Goal: Task Accomplishment & Management: Manage account settings

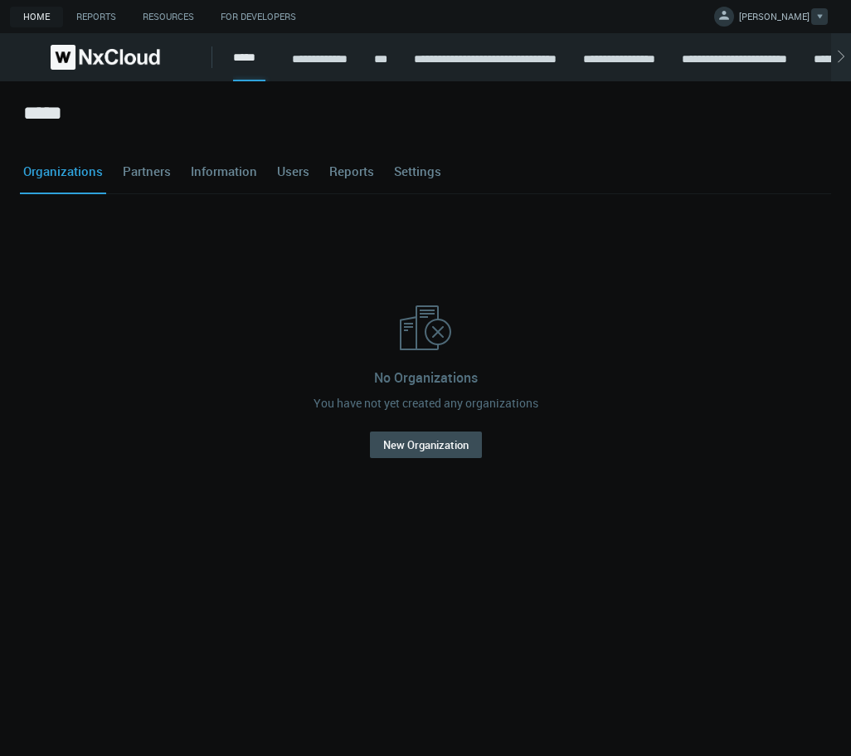
click at [455, 10] on span "[PERSON_NAME]" at bounding box center [774, 19] width 71 height 19
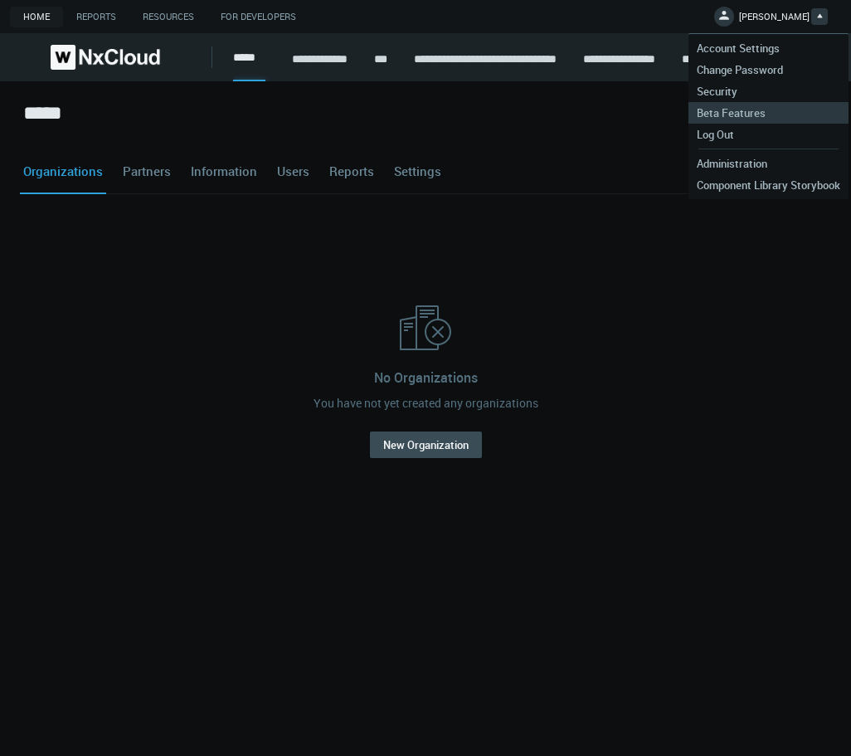
click at [455, 106] on span "Beta Features" at bounding box center [731, 112] width 85 height 15
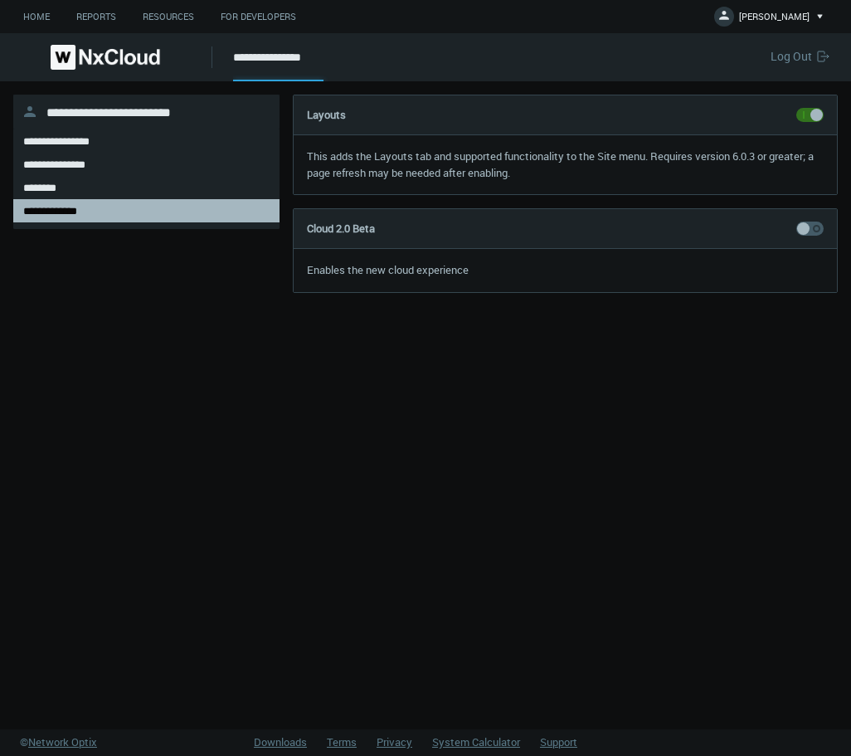
click at [455, 233] on span at bounding box center [809, 229] width 27 height 14
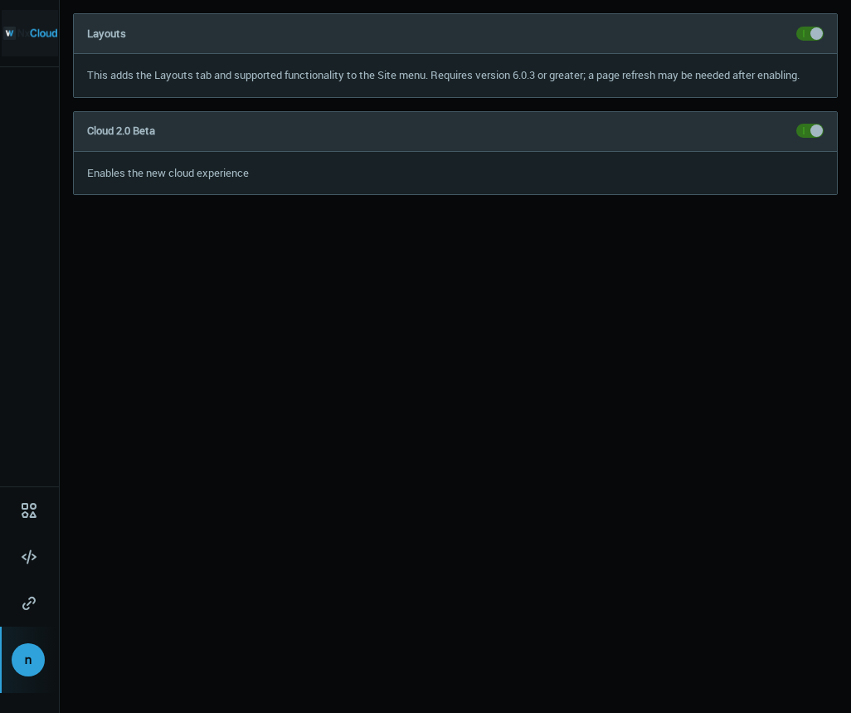
click at [34, 32] on img at bounding box center [30, 33] width 54 height 46
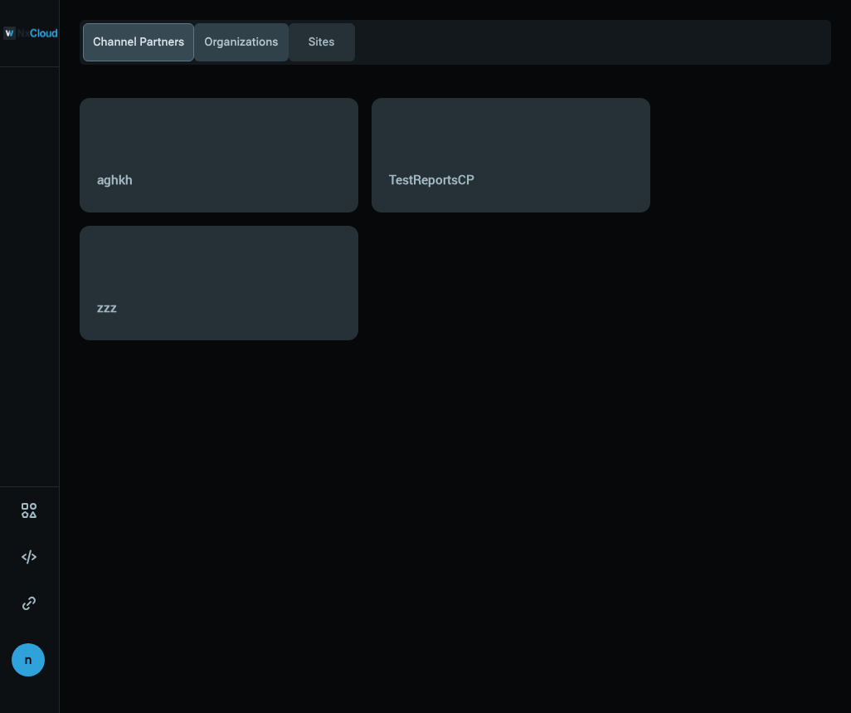
click at [246, 42] on span "Organizations" at bounding box center [241, 42] width 80 height 17
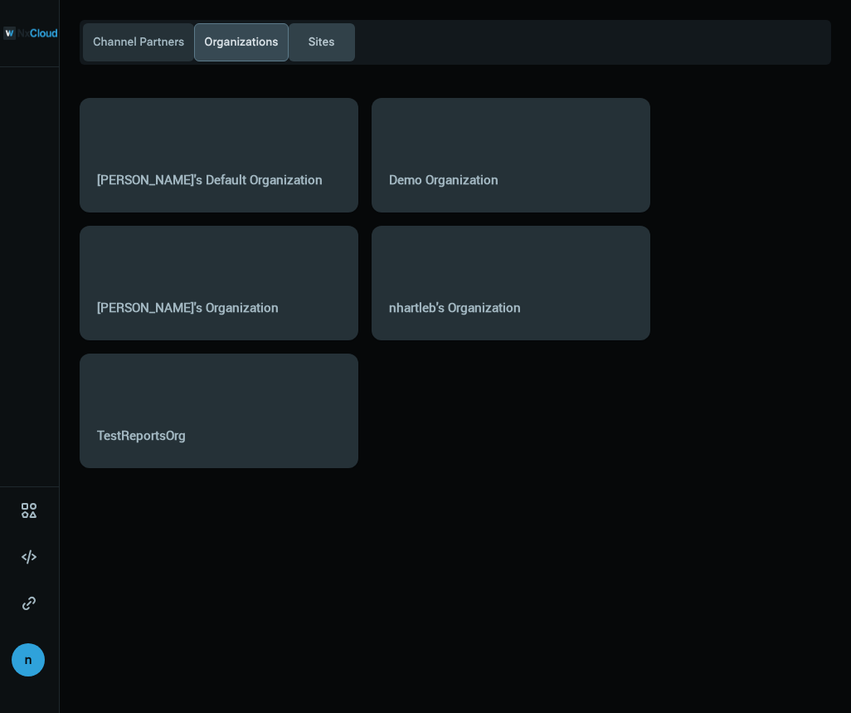
click at [320, 42] on span "Sites" at bounding box center [321, 42] width 33 height 17
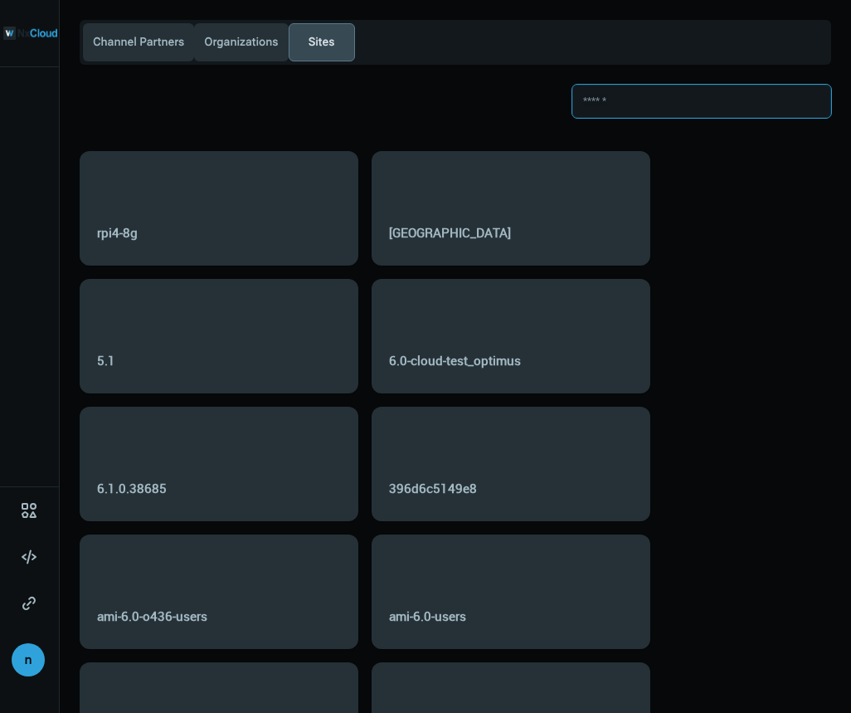
click at [656, 106] on input at bounding box center [701, 101] width 259 height 33
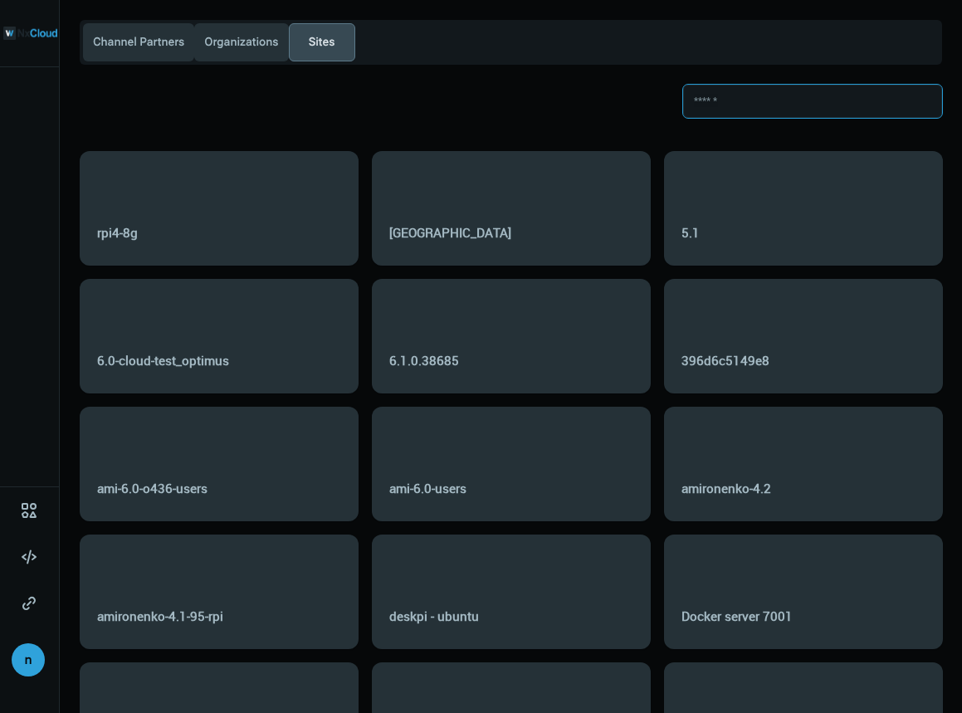
click at [811, 109] on input at bounding box center [812, 101] width 259 height 33
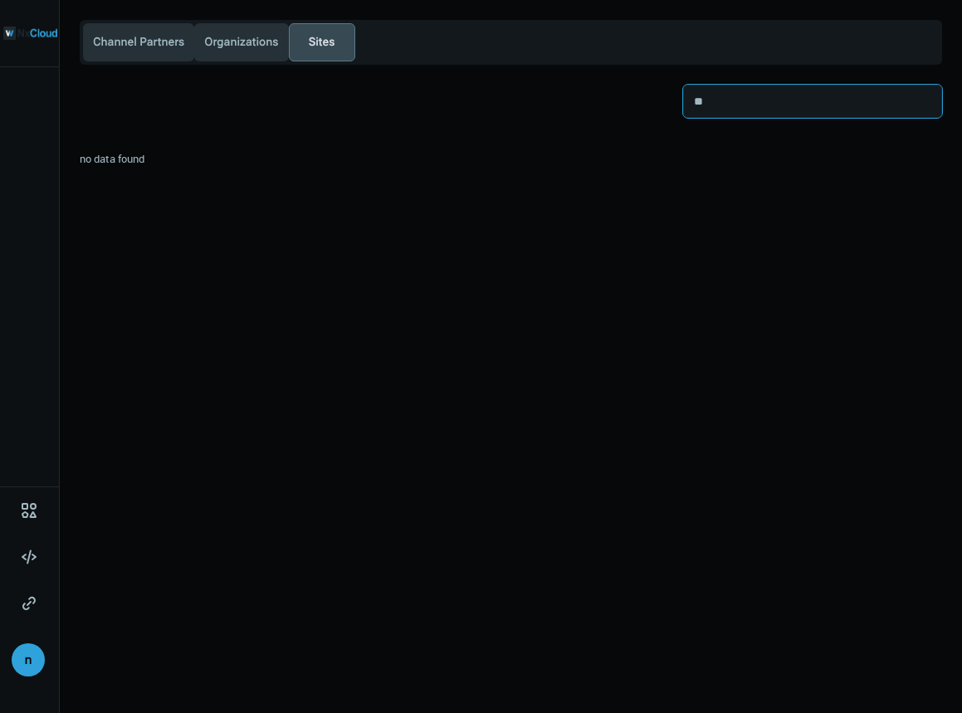
type input "*"
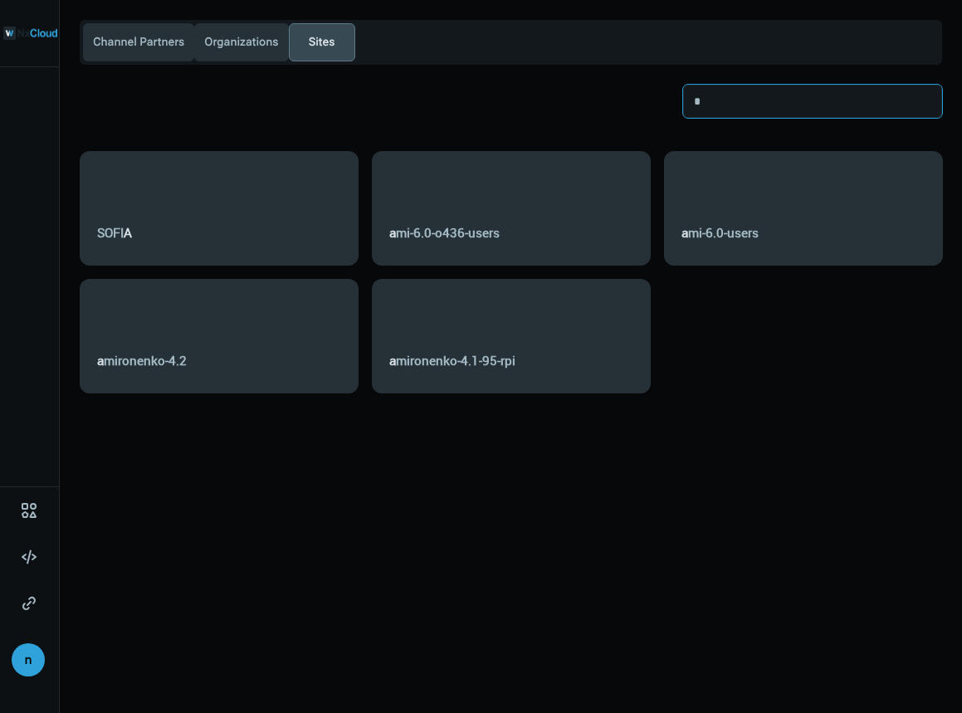
type input "**"
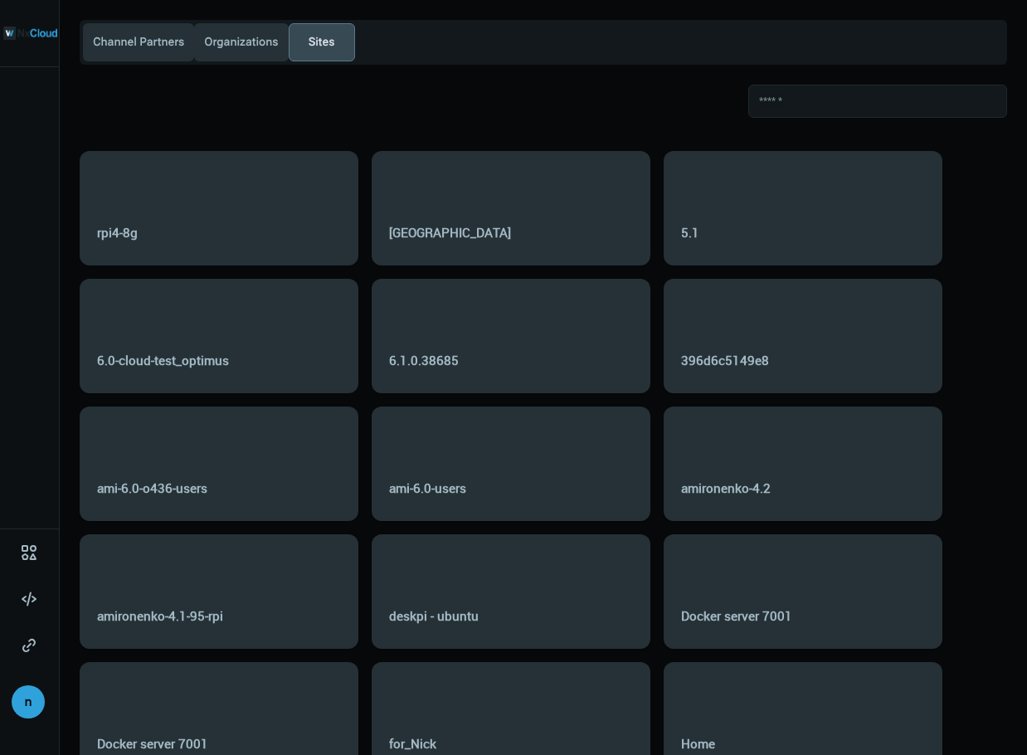
click at [596, 81] on div "Channel Partners Organizations Sites" at bounding box center [553, 79] width 947 height 118
